Goal: Entertainment & Leisure: Consume media (video, audio)

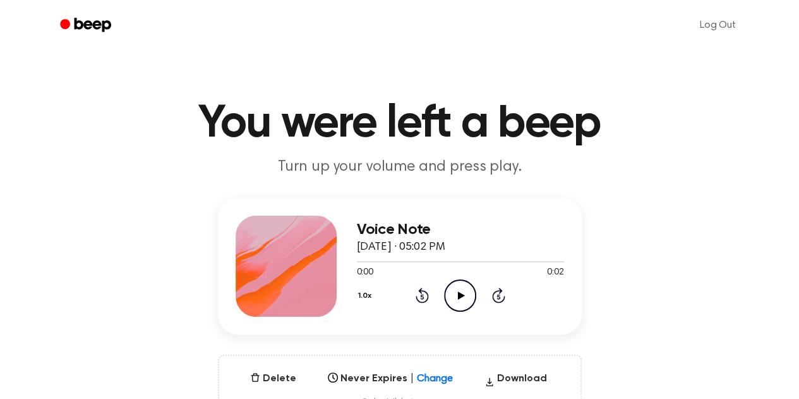
click at [460, 296] on icon at bounding box center [461, 295] width 7 height 8
click at [455, 293] on icon "Play Audio" at bounding box center [460, 295] width 32 height 32
click at [459, 282] on icon "Play Audio" at bounding box center [460, 295] width 32 height 32
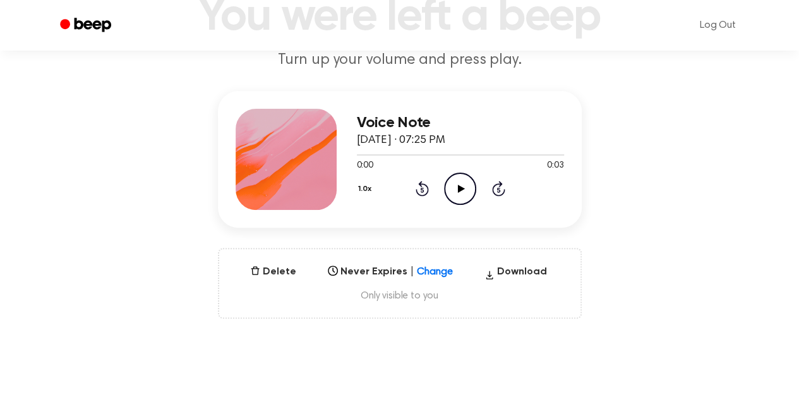
scroll to position [110, 0]
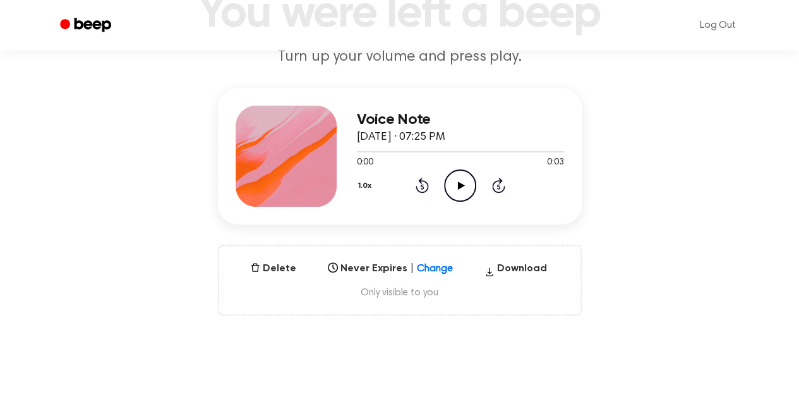
click at [445, 203] on div "Voice Note September 4, 2025 · 07:25 PM 0:00 0:03 Your browser does not support…" at bounding box center [460, 156] width 207 height 101
click at [449, 192] on icon "Play Audio" at bounding box center [460, 185] width 32 height 32
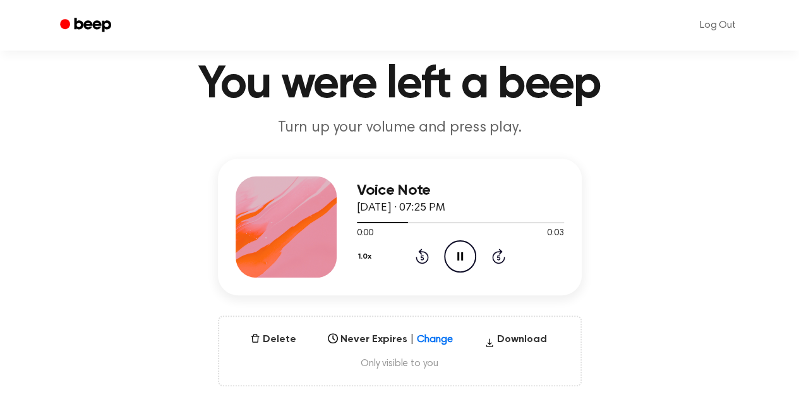
scroll to position [39, 0]
click at [438, 258] on div "1.0x Rewind 5 seconds Pause Audio Skip 5 seconds" at bounding box center [460, 257] width 207 height 32
click at [453, 256] on icon "Play Audio" at bounding box center [460, 257] width 32 height 32
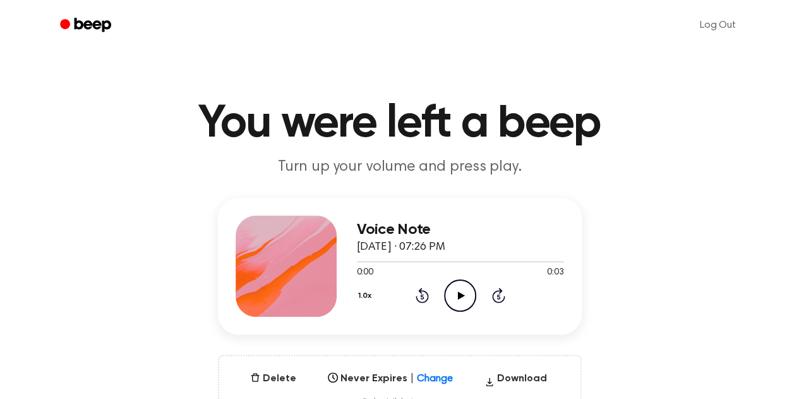
click at [471, 306] on icon "Play Audio" at bounding box center [460, 295] width 32 height 32
